Goal: Information Seeking & Learning: Learn about a topic

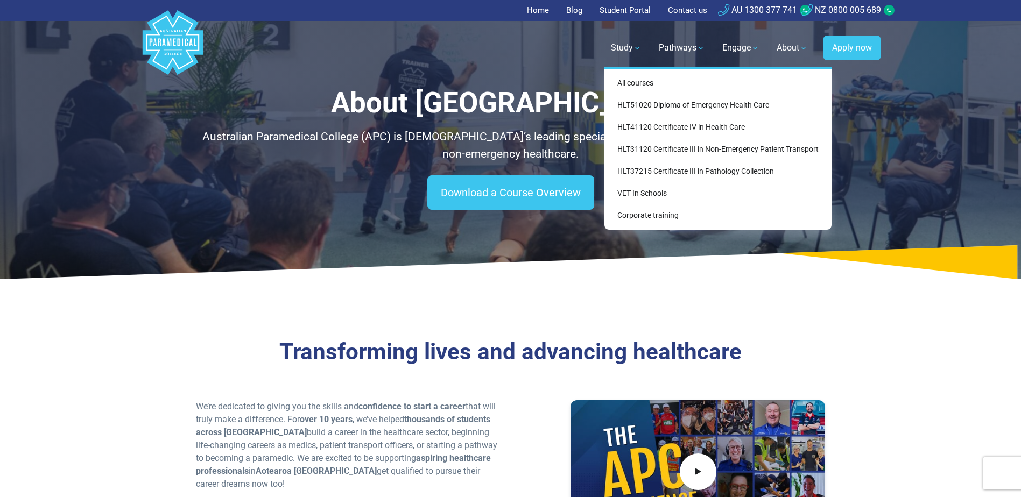
click at [635, 47] on link "Study" at bounding box center [626, 48] width 44 height 30
click at [661, 105] on link "HLT51020 Diploma of Emergency Health Care" at bounding box center [718, 105] width 218 height 20
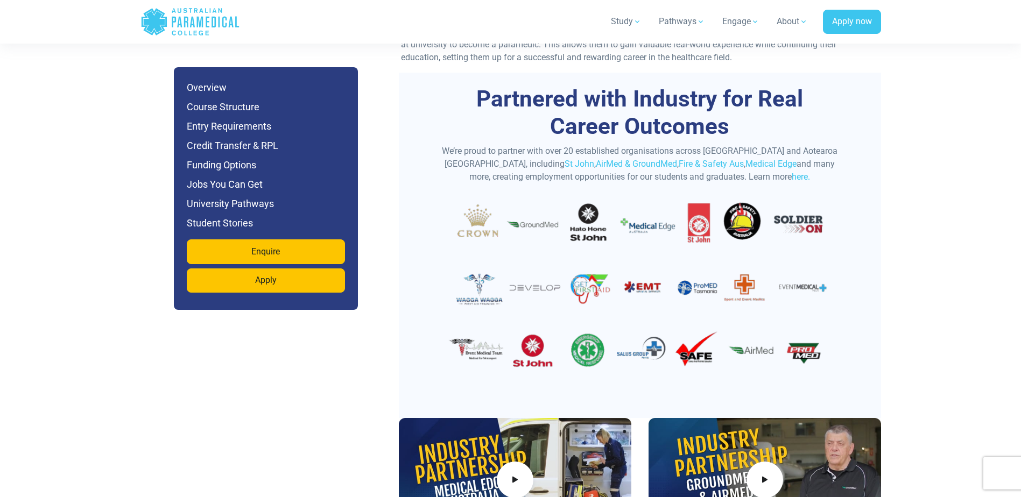
scroll to position [3821, 0]
